Goal: Navigation & Orientation: Find specific page/section

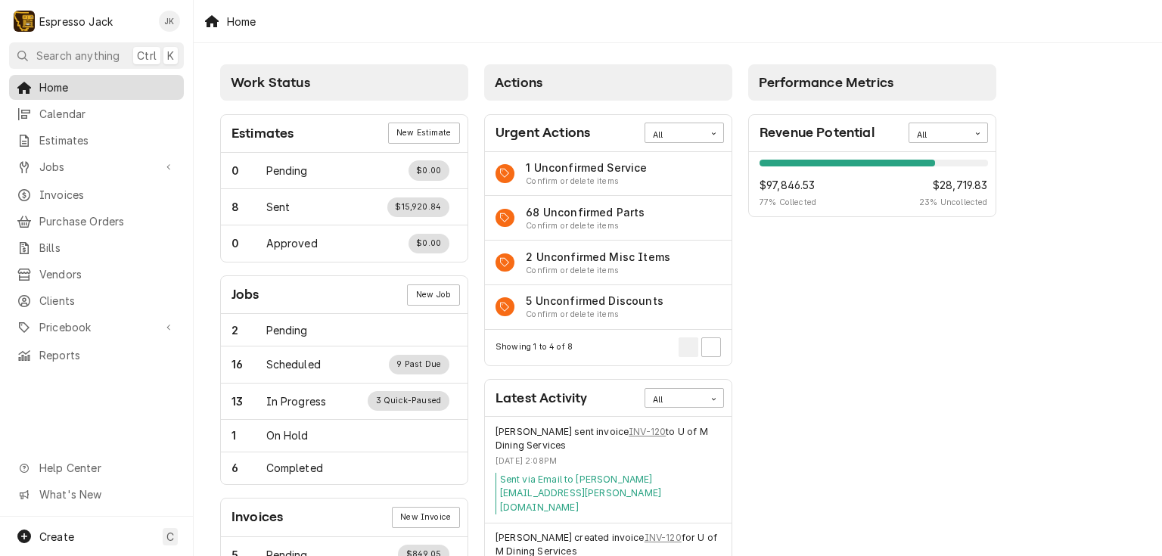
click at [126, 94] on link "Home" at bounding box center [96, 87] width 175 height 25
click at [123, 107] on span "Calendar" at bounding box center [107, 114] width 137 height 16
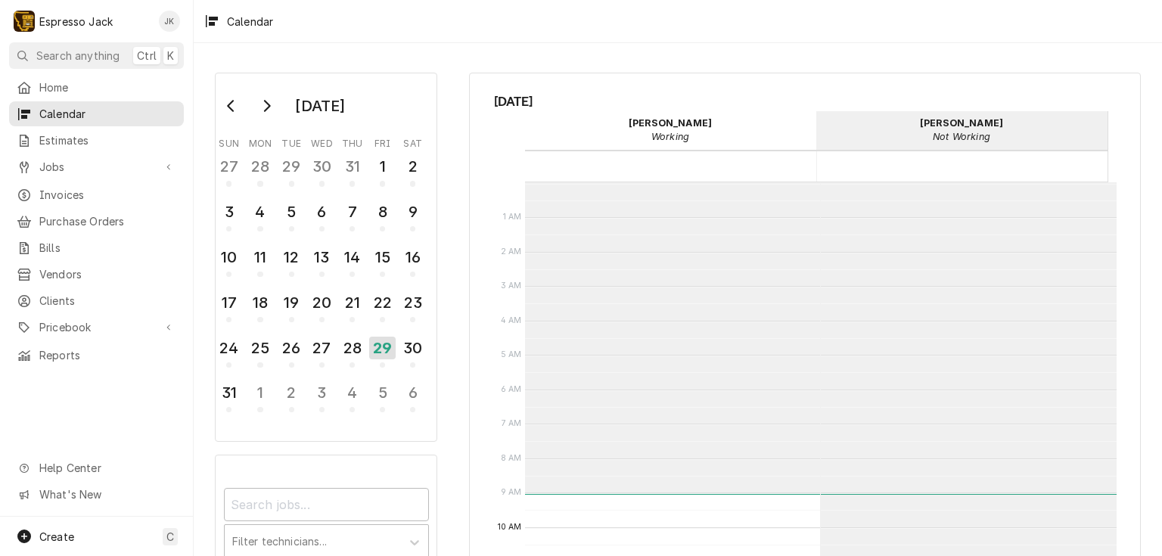
scroll to position [310, 0]
